Goal: Complete application form: Complete application form

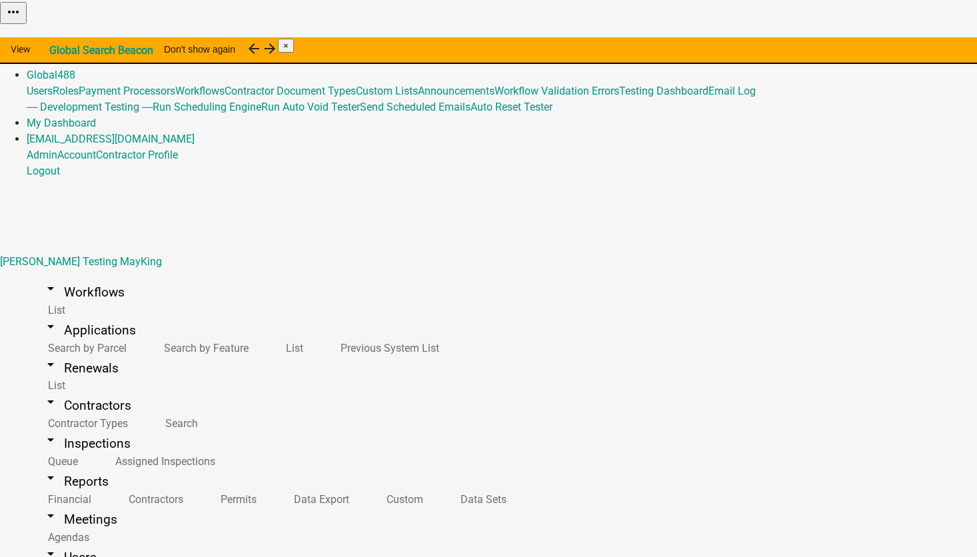
select select "224ee69f-a489-44c5-a1d9-1833db8d0b63"
select select "IN"
select select "Eastern Standard Time"
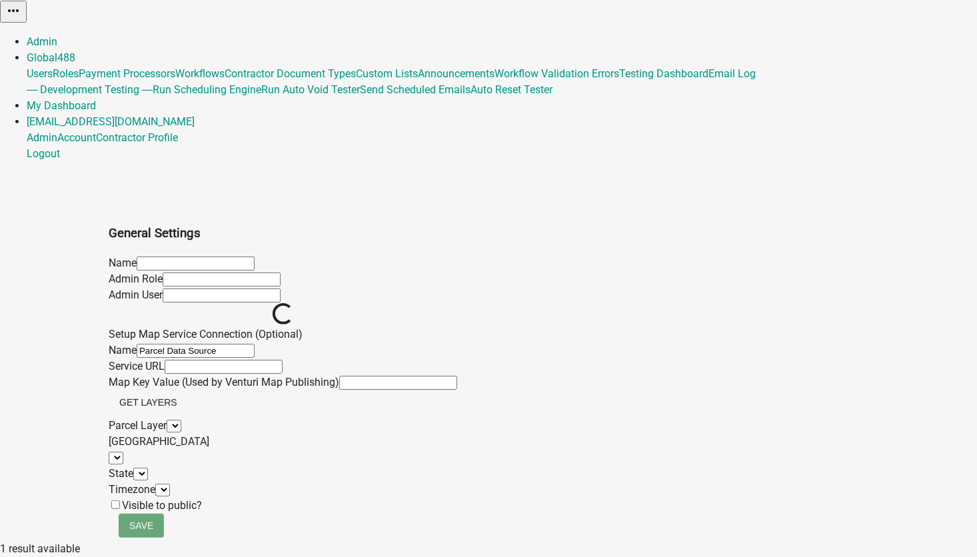
select select
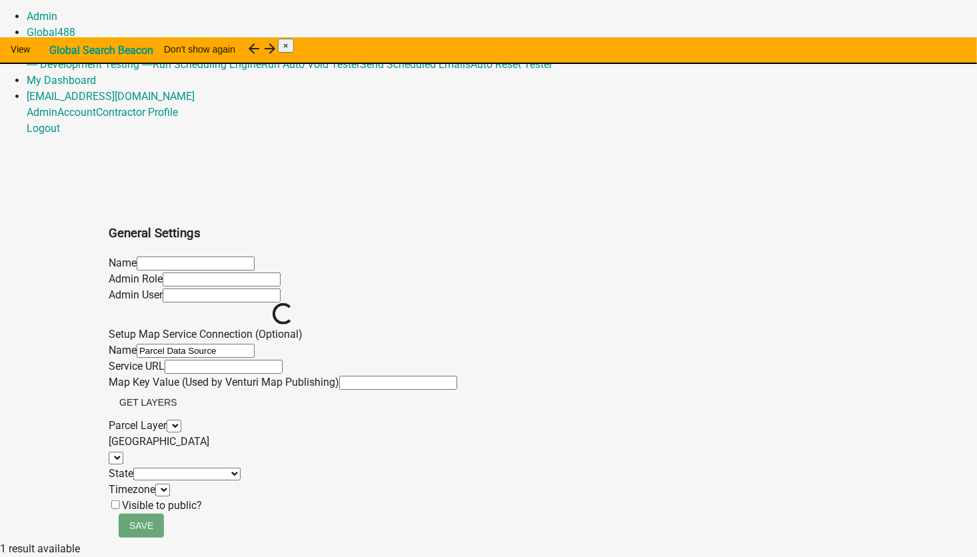
scroll to position [16, 0]
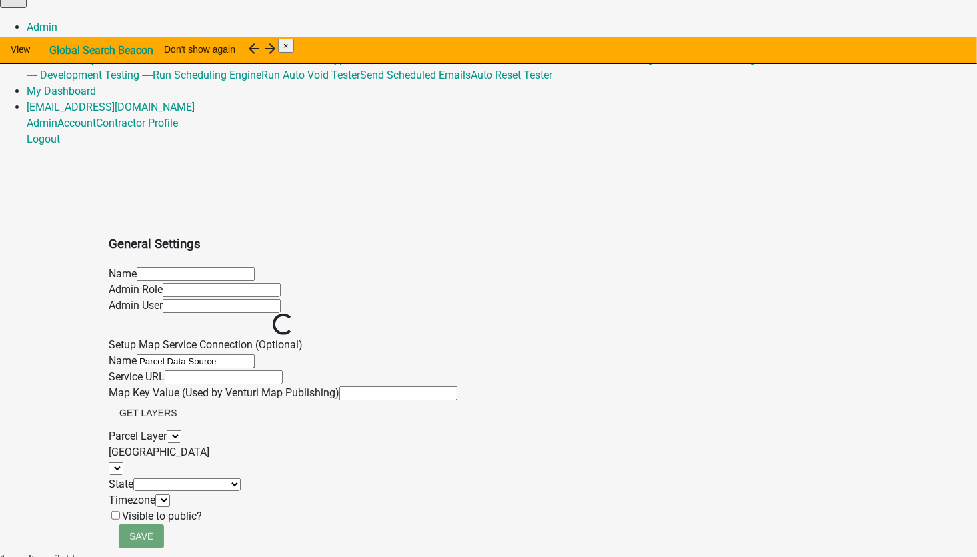
select select
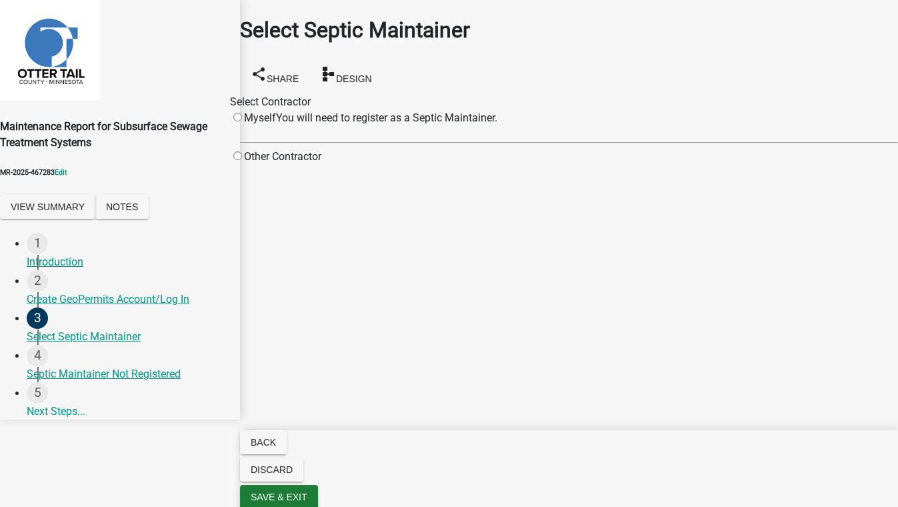
click at [321, 165] on div "Other Contractor" at bounding box center [275, 157] width 91 height 16
click at [242, 160] on input "radio" at bounding box center [237, 155] width 9 height 9
radio input "true"
click at [453, 164] on input "Search" at bounding box center [413, 157] width 118 height 14
click at [472, 165] on div "Search" at bounding box center [396, 157] width 151 height 16
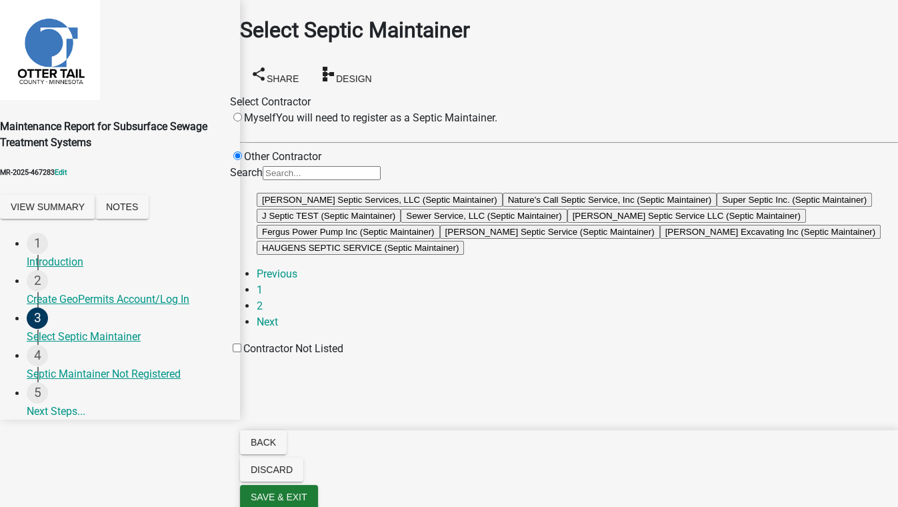
click at [519, 207] on button "Nature's Call Septic Service, Inc (Septic Maintainer)" at bounding box center [610, 200] width 215 height 14
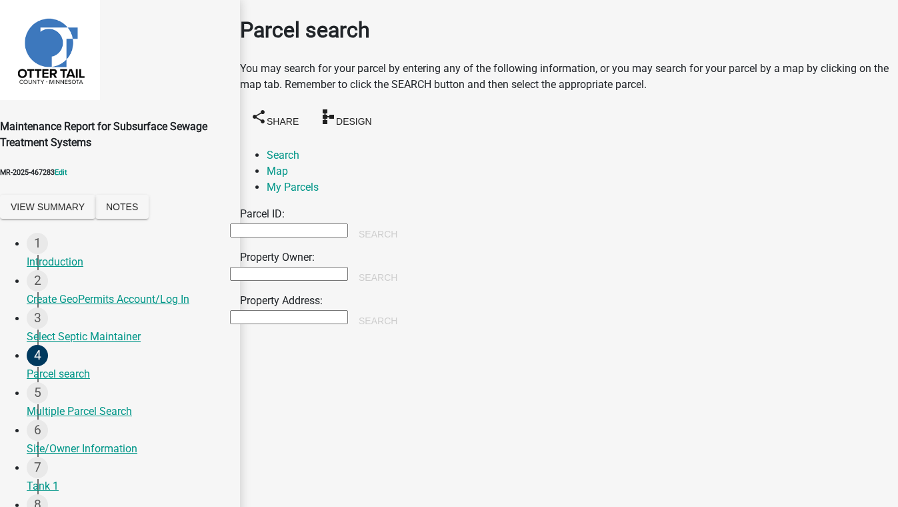
click at [297, 267] on input "Property Owner:" at bounding box center [289, 274] width 118 height 14
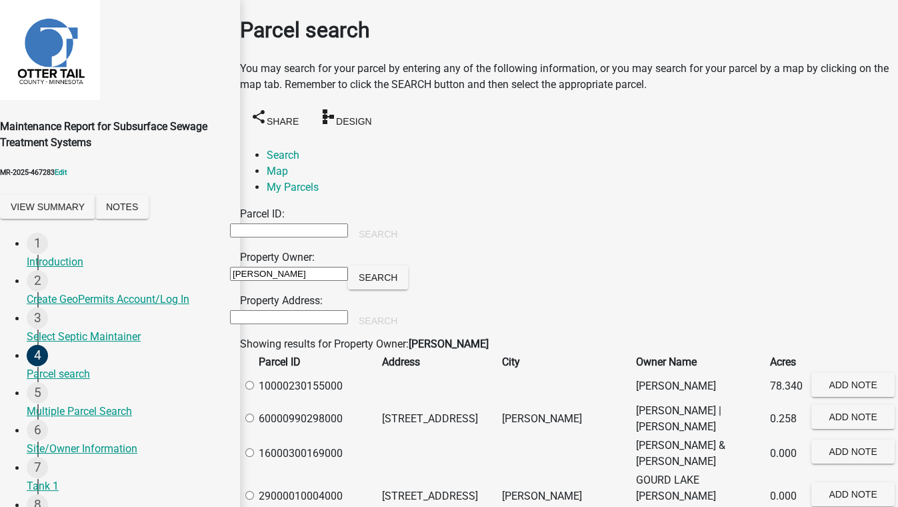
type input "miller"
click at [256, 391] on label at bounding box center [256, 385] width 0 height 13
click at [254, 389] on input "radio" at bounding box center [249, 385] width 9 height 9
radio input "true"
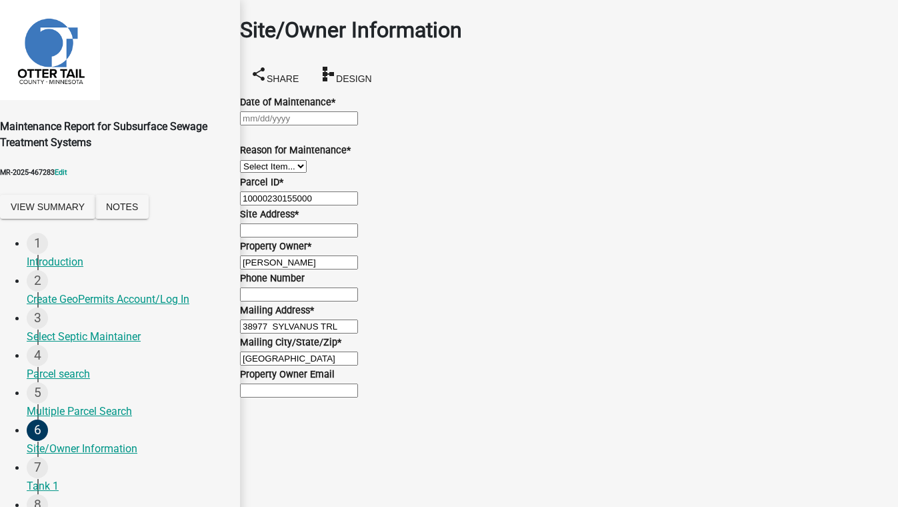
click at [315, 126] on div at bounding box center [569, 118] width 658 height 16
select select "9"
select select "2025"
click at [339, 224] on div "12" at bounding box center [328, 234] width 21 height 21
type input "09/12/2025"
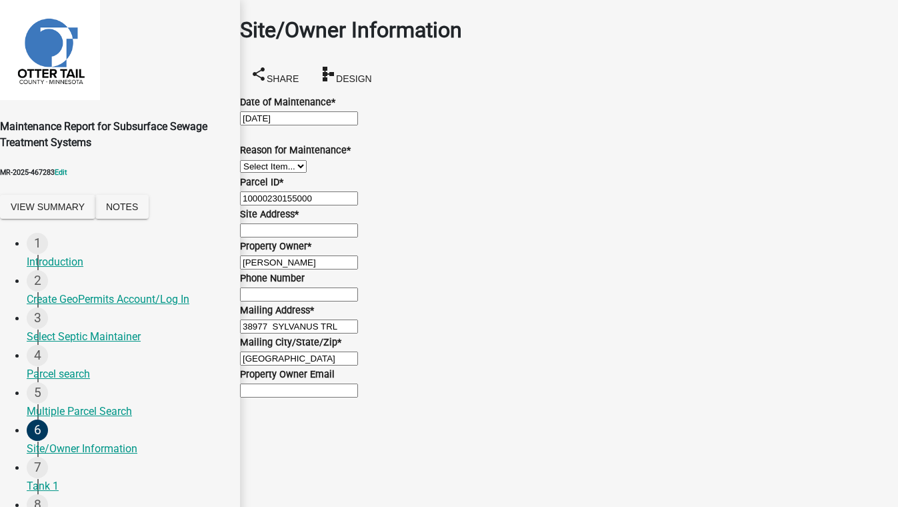
click at [273, 173] on select "Select Item... Called Routine Other" at bounding box center [273, 166] width 67 height 13
click at [256, 173] on select "Select Item... Called Routine Other" at bounding box center [273, 166] width 67 height 13
click at [298, 173] on select "Select Item... Called Routine Other" at bounding box center [273, 166] width 67 height 13
click at [256, 173] on select "Select Item... Called Routine Other" at bounding box center [273, 166] width 67 height 13
select select "78493fc6-8c9b-4d4c-b322-7064476e595b"
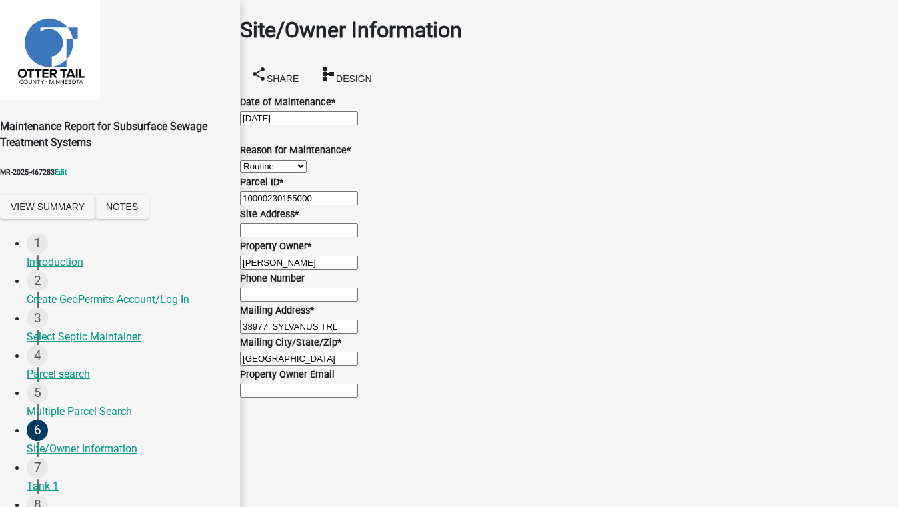
click at [267, 237] on input "Site Address *" at bounding box center [299, 230] width 118 height 14
type input "123 test"
type input "5555555555"
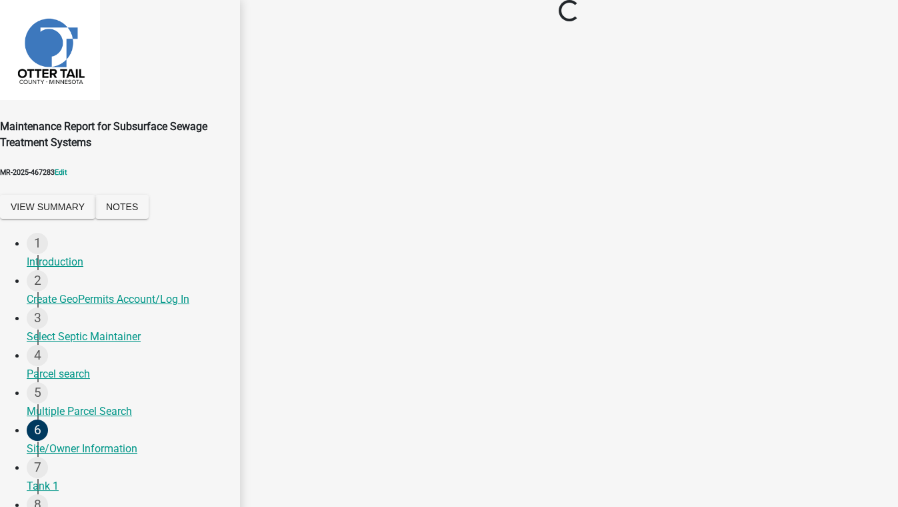
scroll to position [0, 0]
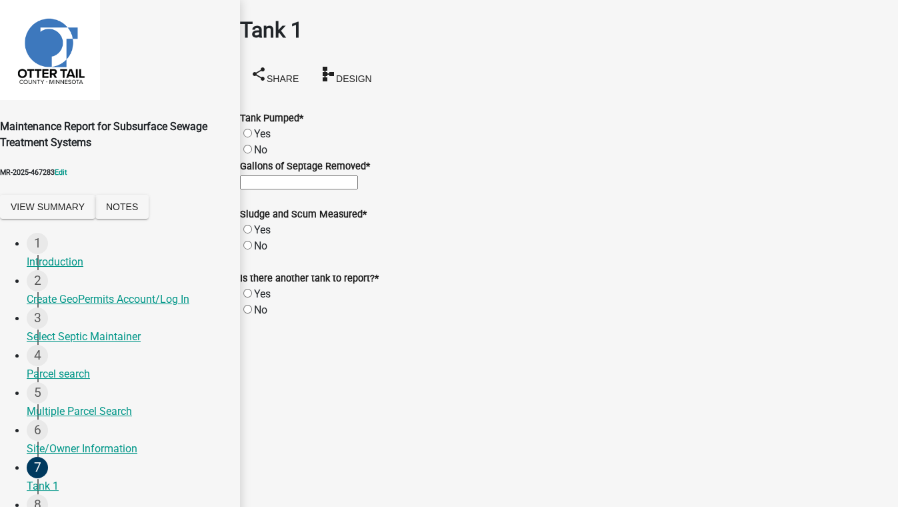
click at [264, 127] on label "Yes" at bounding box center [262, 133] width 17 height 13
click at [252, 129] on input "Yes" at bounding box center [247, 133] width 9 height 9
radio input "true"
click at [275, 189] on input "Gallons of Septage Removed *" at bounding box center [299, 182] width 118 height 14
type input "500"
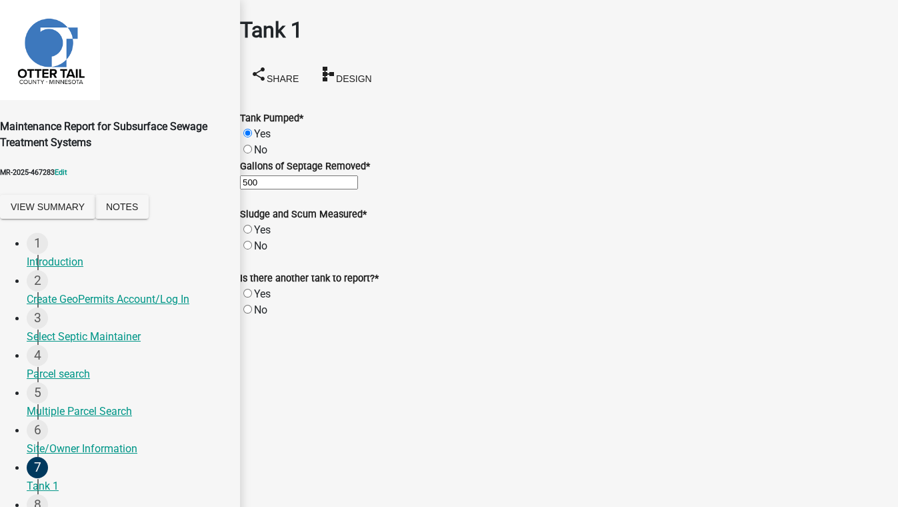
click at [261, 252] on label "No" at bounding box center [260, 245] width 13 height 13
click at [252, 249] on input "No" at bounding box center [247, 245] width 9 height 9
radio input "true"
click at [259, 316] on label "No" at bounding box center [260, 309] width 13 height 13
click at [252, 313] on input "No" at bounding box center [247, 309] width 9 height 9
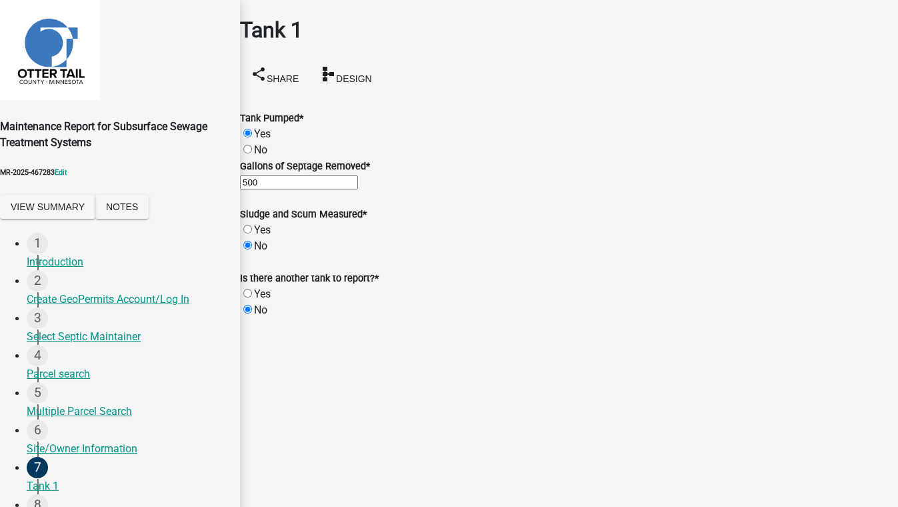
radio input "true"
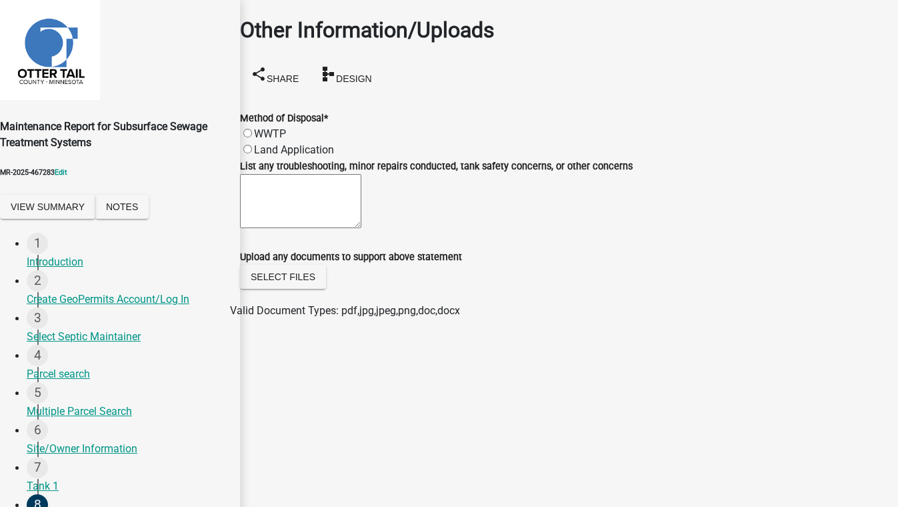
click at [262, 143] on label "Land Application" at bounding box center [294, 149] width 80 height 13
click at [252, 145] on input "Land Application" at bounding box center [247, 149] width 9 height 9
radio input "true"
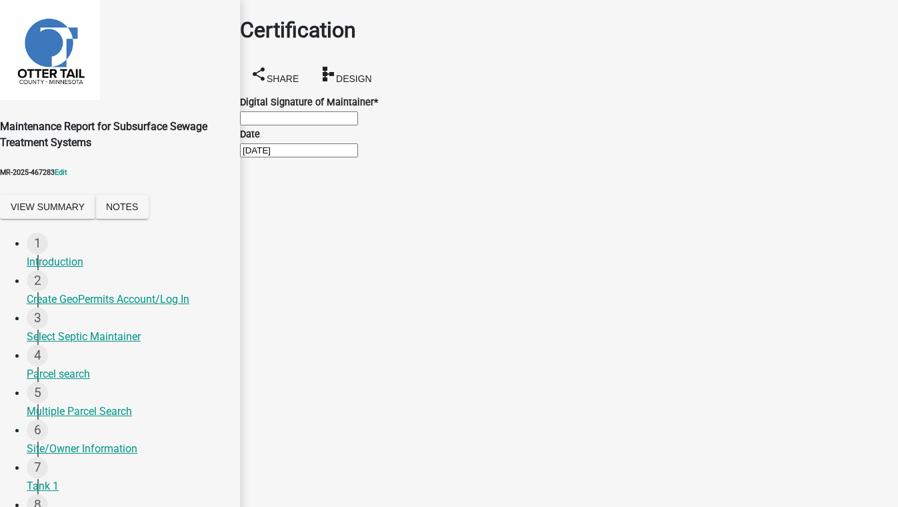
click at [353, 126] on wm-data-entity-input "Digital Signature of Maintainer *" at bounding box center [569, 110] width 658 height 32
click at [354, 125] on input "Digital Signature of Maintainer *" at bounding box center [299, 118] width 118 height 14
type input "sadfghm"
